Goal: Check status

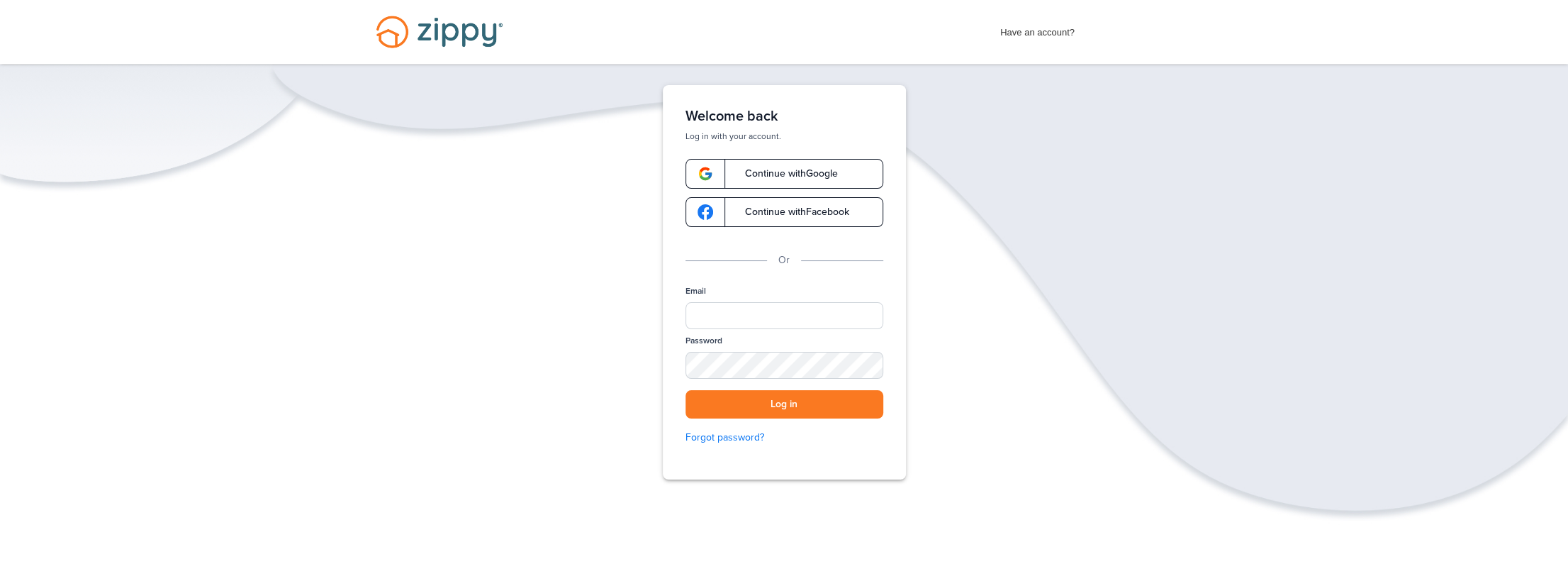
click at [787, 182] on link "Continue with Google" at bounding box center [784, 173] width 198 height 30
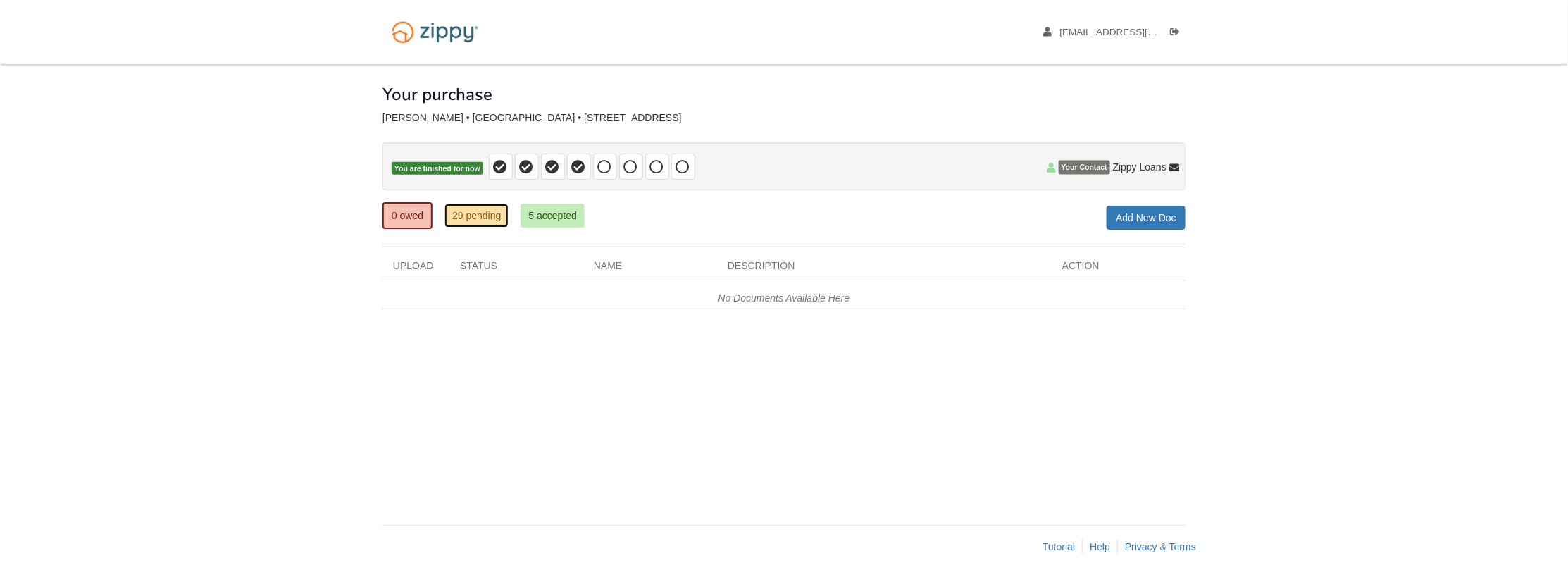
click at [491, 212] on link "29 pending" at bounding box center [476, 215] width 64 height 24
